Goal: Transaction & Acquisition: Purchase product/service

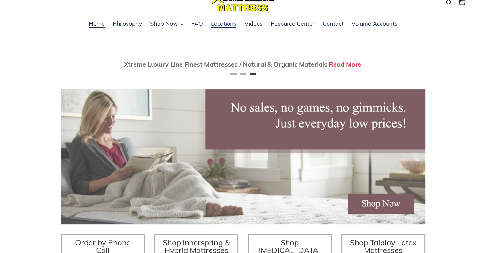
scroll to position [0, 728]
click at [171, 26] on span "Shop Now" at bounding box center [164, 24] width 28 height 8
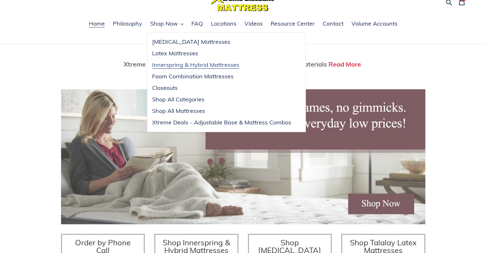
click at [186, 62] on span "Innerspring & Hybrid Mattresses" at bounding box center [195, 65] width 87 height 8
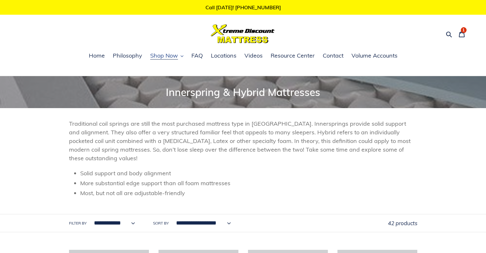
click at [165, 57] on span "Shop Now" at bounding box center [164, 56] width 28 height 8
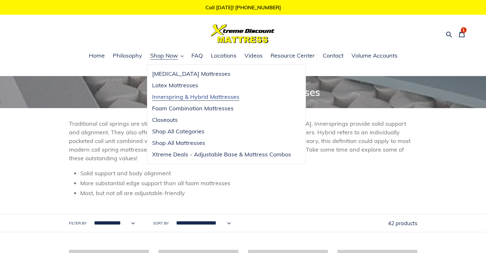
click at [196, 96] on span "Innerspring & Hybrid Mattresses" at bounding box center [195, 97] width 87 height 8
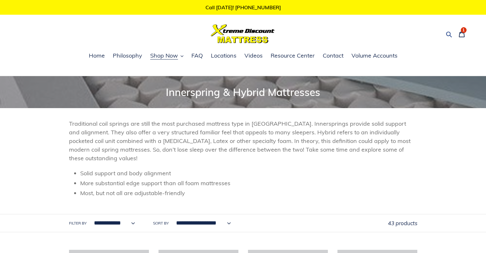
click at [447, 34] on icon "button" at bounding box center [448, 34] width 6 height 6
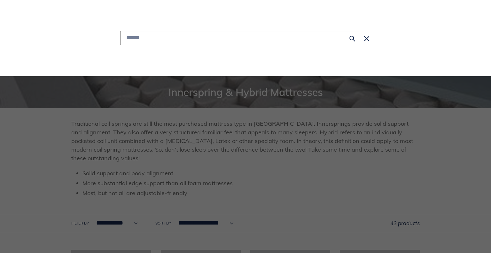
click at [148, 41] on input "Search" at bounding box center [239, 38] width 239 height 14
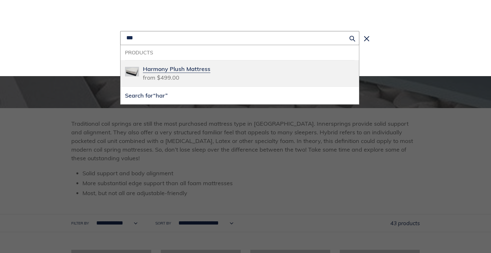
type input "***"
click at [169, 68] on span "Harmony Plush Mattress" at bounding box center [176, 68] width 67 height 7
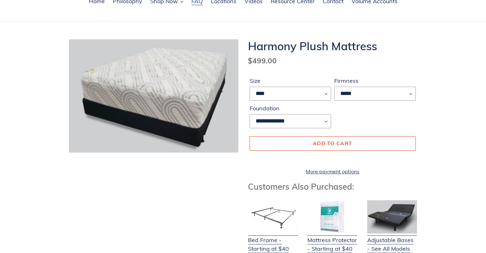
scroll to position [32, 0]
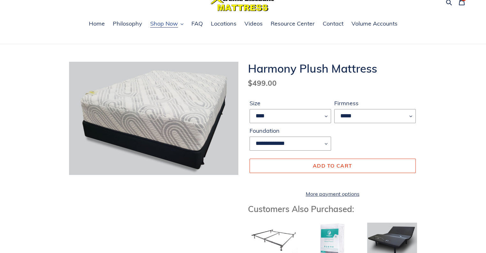
click at [165, 27] on span "Shop Now" at bounding box center [164, 24] width 28 height 8
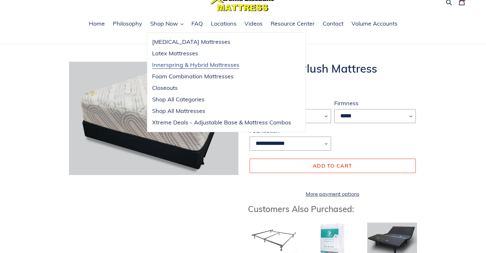
click at [181, 65] on span "Innerspring & Hybrid Mattresses" at bounding box center [195, 65] width 87 height 8
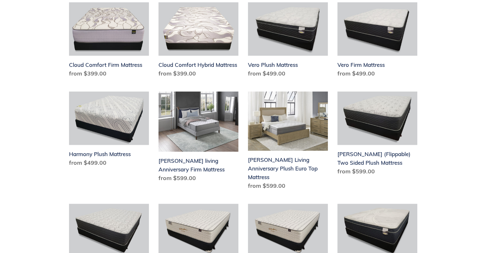
scroll to position [543, 0]
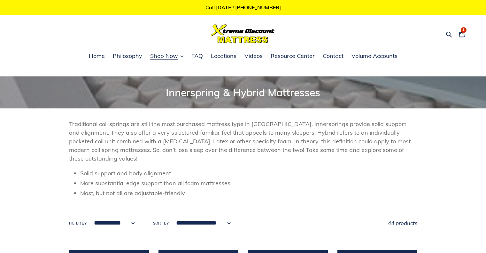
scroll to position [543, 0]
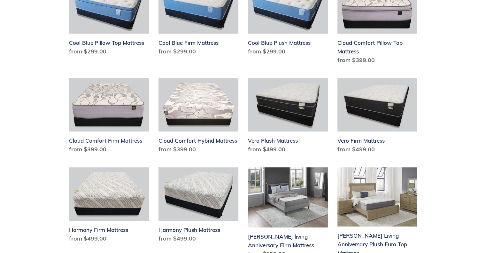
scroll to position [543, 0]
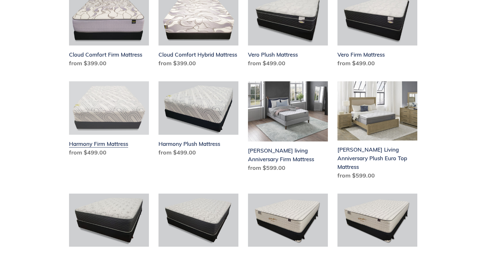
click at [119, 110] on link "Harmony Firm Mattress" at bounding box center [109, 120] width 80 height 78
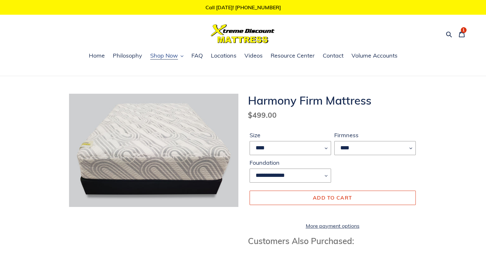
click at [169, 55] on span "Shop Now" at bounding box center [164, 56] width 28 height 8
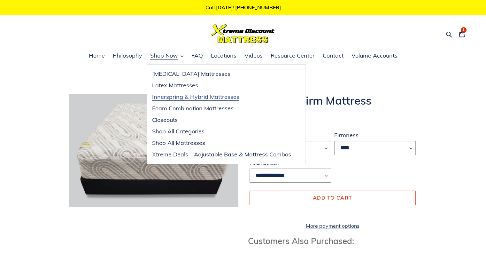
click at [194, 98] on span "Innerspring & Hybrid Mattresses" at bounding box center [195, 97] width 87 height 8
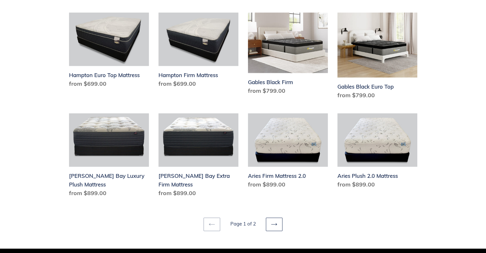
scroll to position [926, 0]
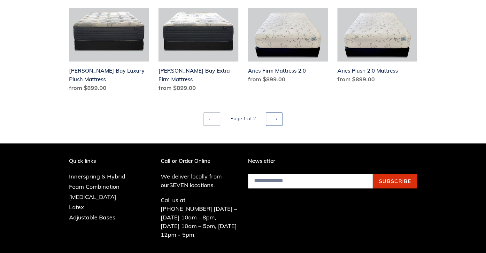
click at [273, 116] on icon at bounding box center [274, 119] width 6 height 6
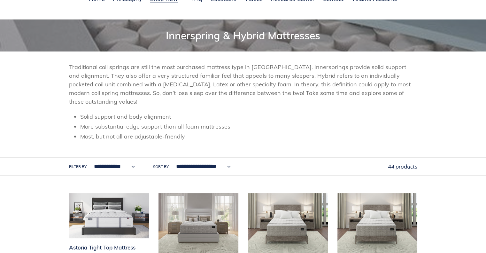
scroll to position [128, 0]
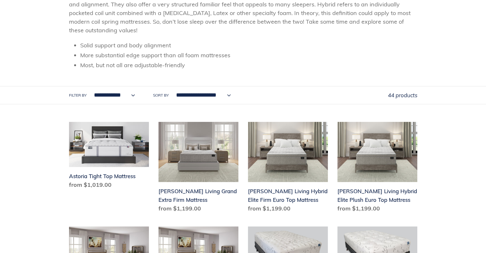
click at [269, 57] on li "More substantial edge support than all foam mattresses" at bounding box center [248, 55] width 337 height 9
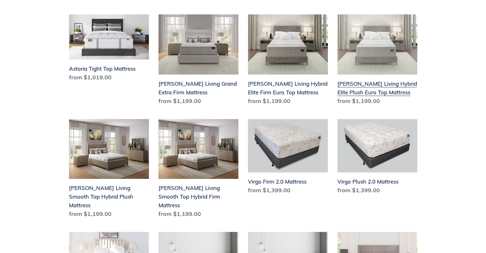
scroll to position [255, 0]
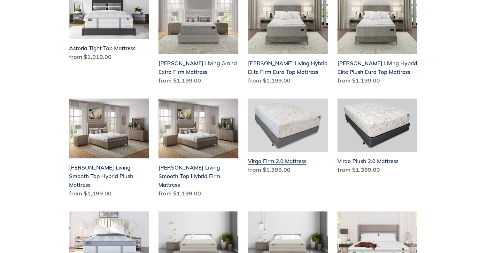
click at [299, 135] on link "Virgo Firm 2.0 Mattress" at bounding box center [288, 137] width 80 height 78
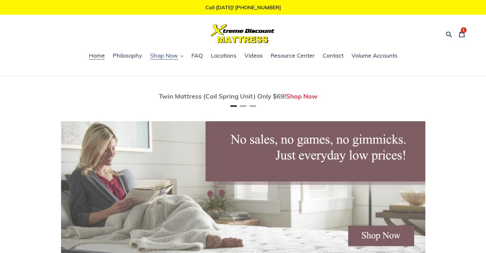
click at [175, 57] on span "Shop Now" at bounding box center [164, 56] width 28 height 8
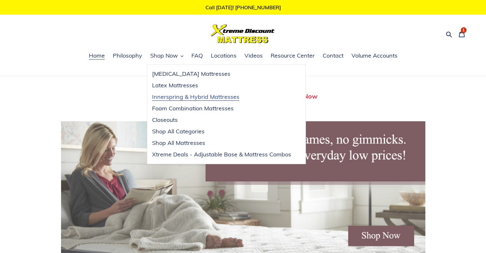
click at [181, 98] on span "Innerspring & Hybrid Mattresses" at bounding box center [195, 97] width 87 height 8
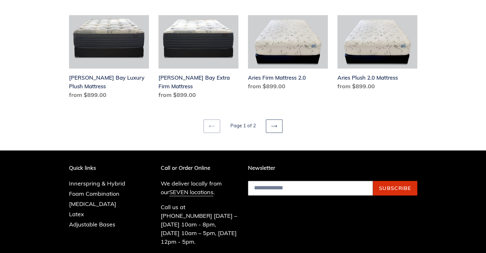
scroll to position [926, 0]
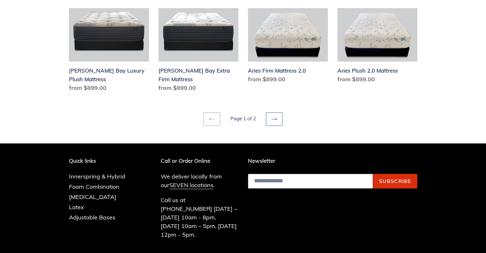
click at [270, 112] on link "Next page" at bounding box center [274, 118] width 17 height 13
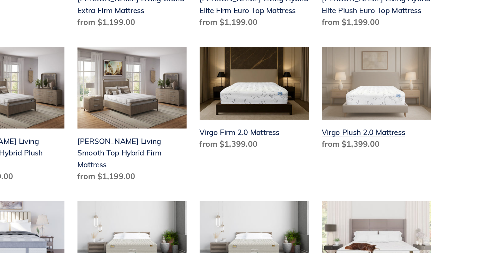
scroll to position [290, 0]
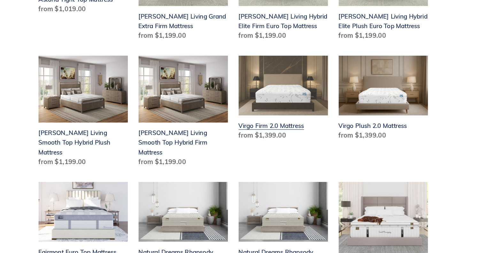
click at [282, 93] on link "Virgo Firm 2.0 Mattress" at bounding box center [288, 103] width 80 height 78
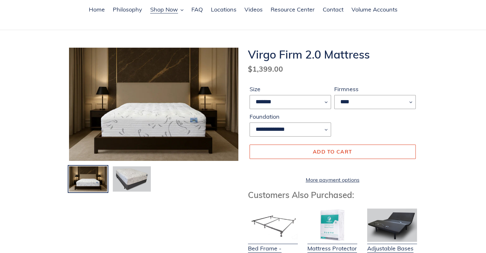
scroll to position [46, 0]
click at [134, 181] on img at bounding box center [131, 178] width 39 height 27
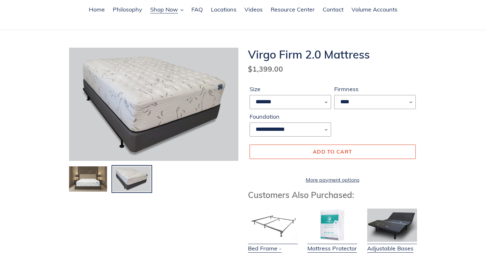
click at [92, 180] on img at bounding box center [87, 178] width 39 height 27
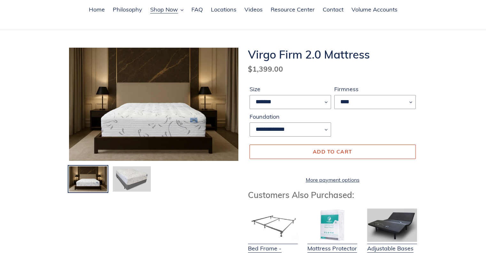
click at [134, 181] on img at bounding box center [131, 178] width 39 height 27
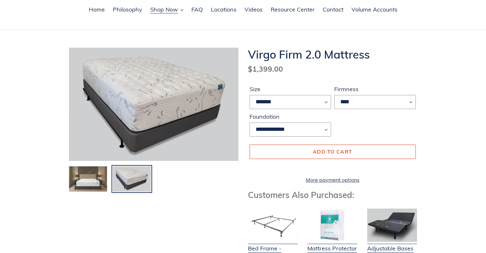
click at [89, 180] on img at bounding box center [87, 178] width 39 height 27
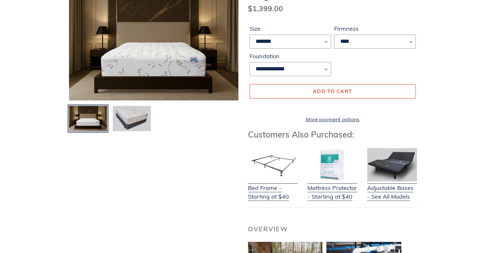
scroll to position [0, 0]
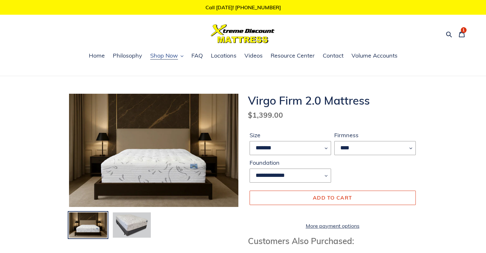
click at [164, 56] on span "Shop Now" at bounding box center [164, 56] width 28 height 8
